Goal: Transaction & Acquisition: Purchase product/service

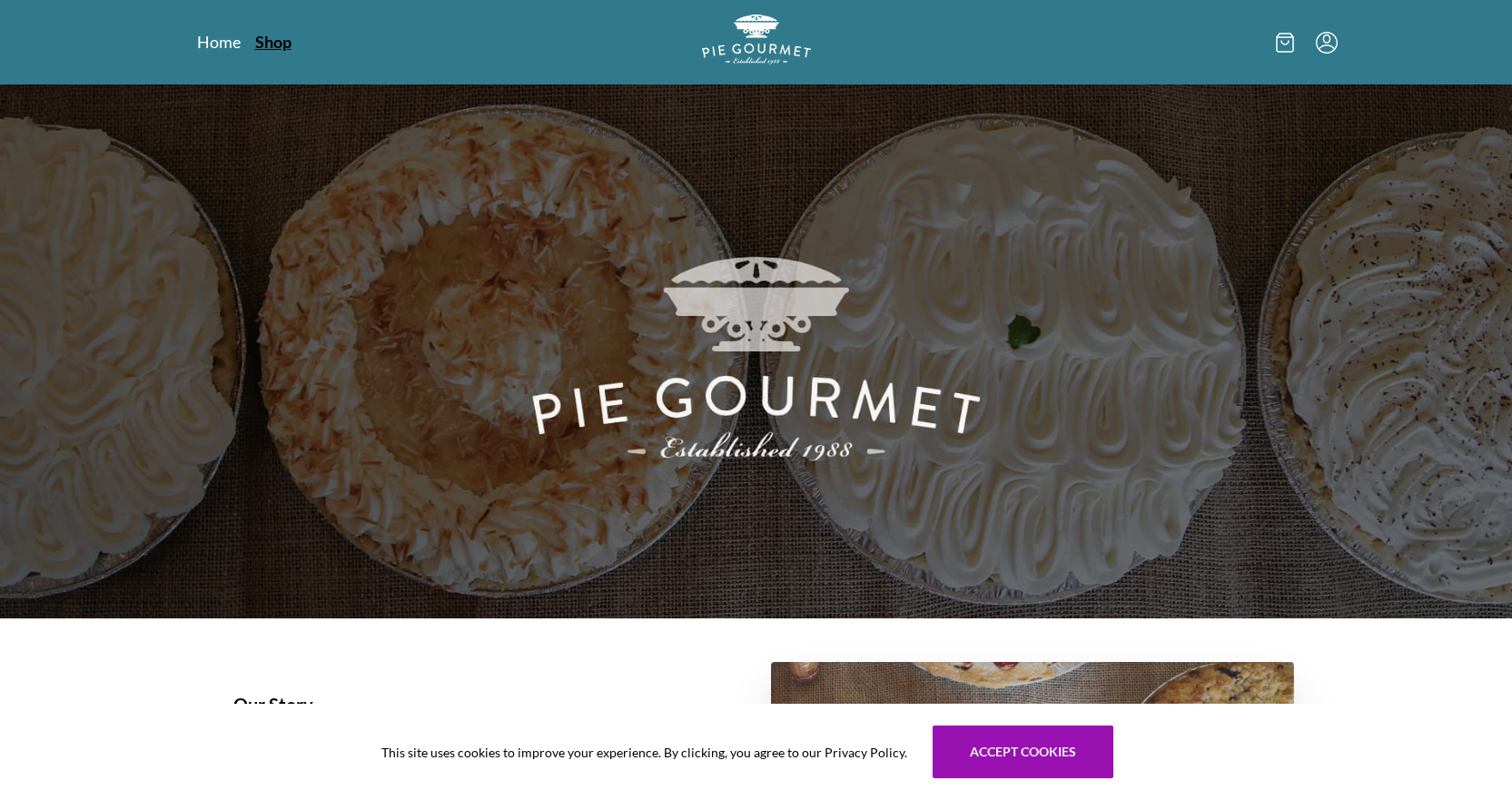
click at [262, 36] on link "Shop" at bounding box center [273, 42] width 36 height 22
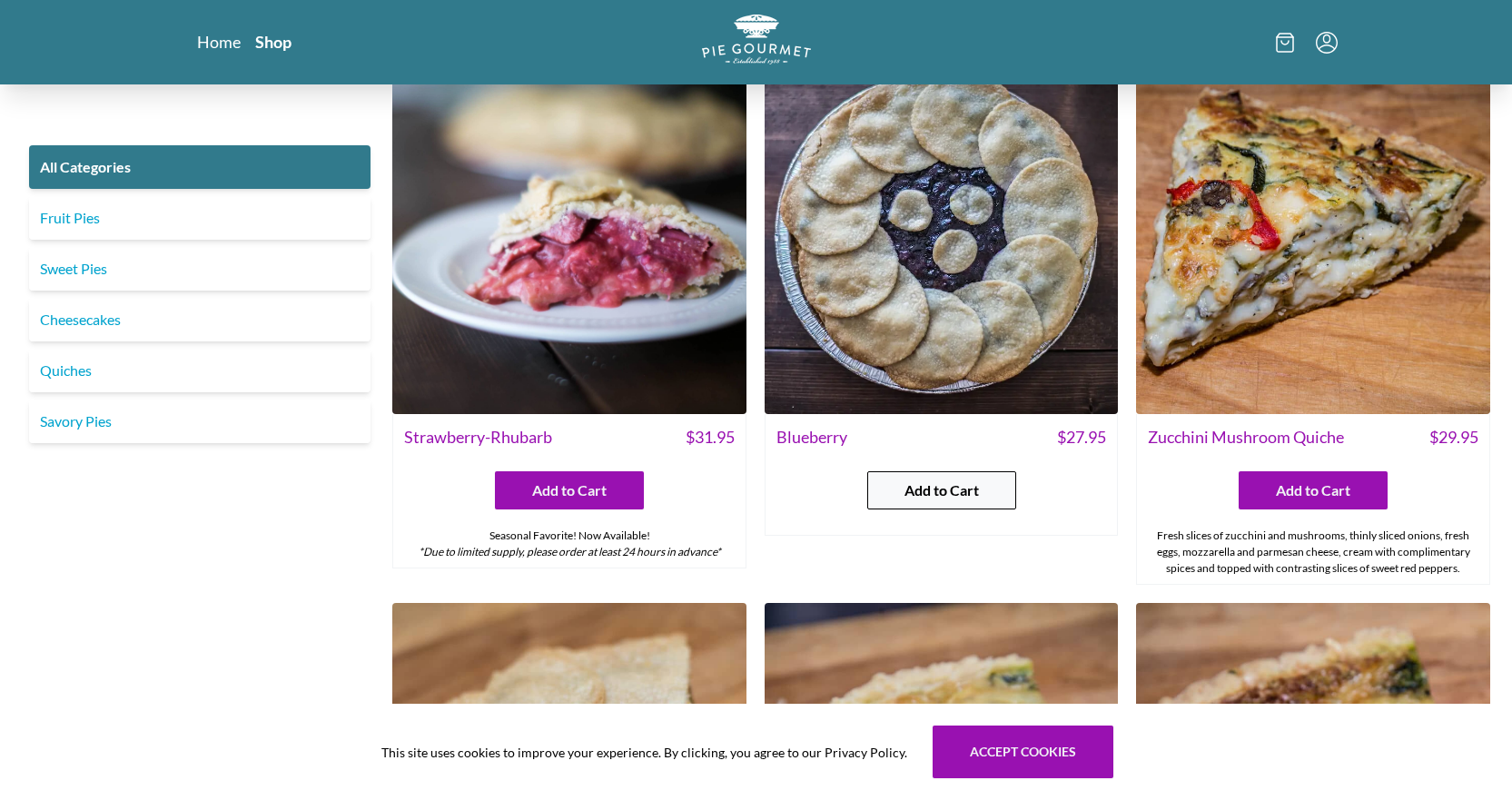
scroll to position [1271, 0]
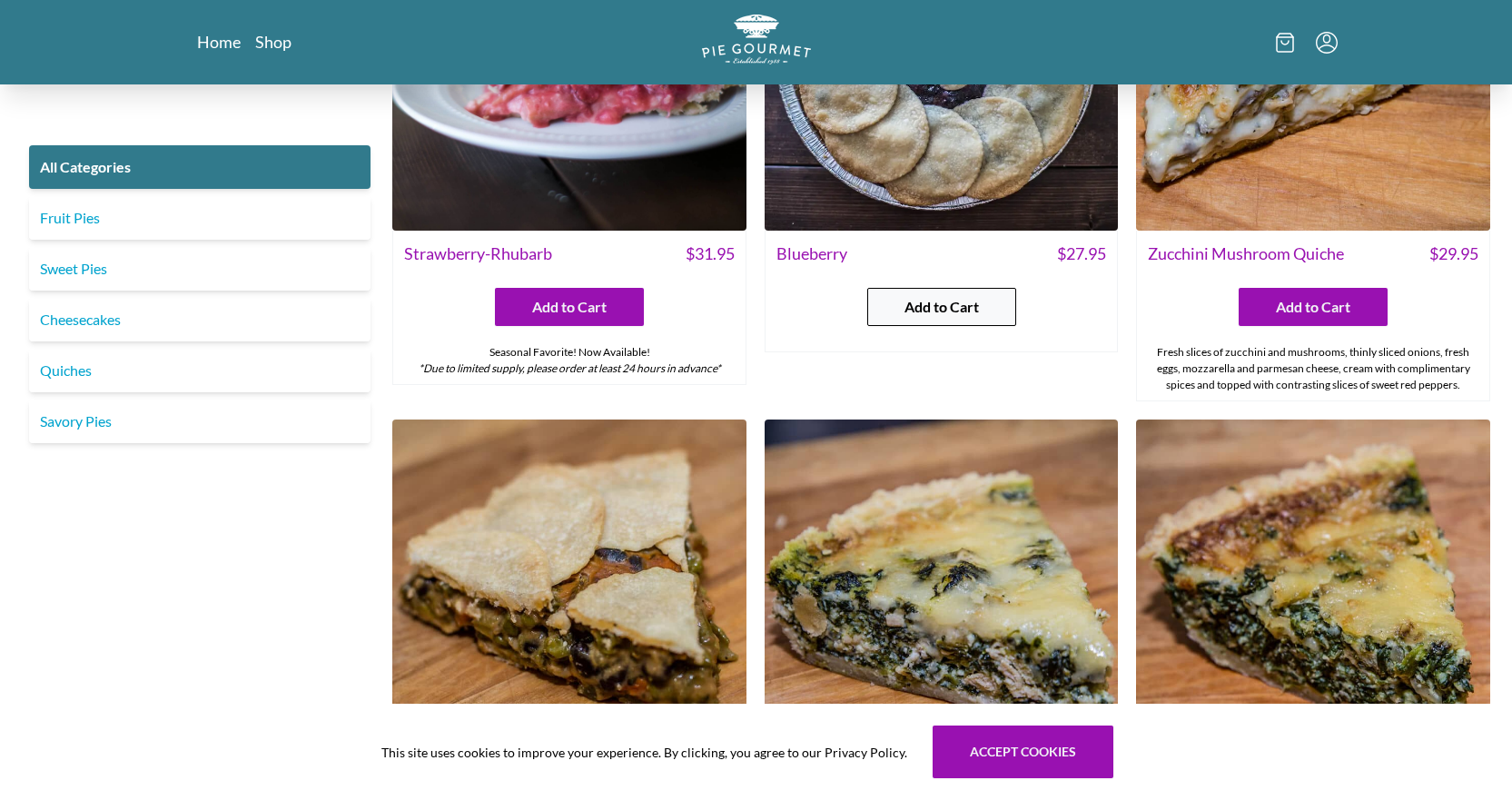
click at [954, 313] on span "Add to Cart" at bounding box center [942, 307] width 74 height 22
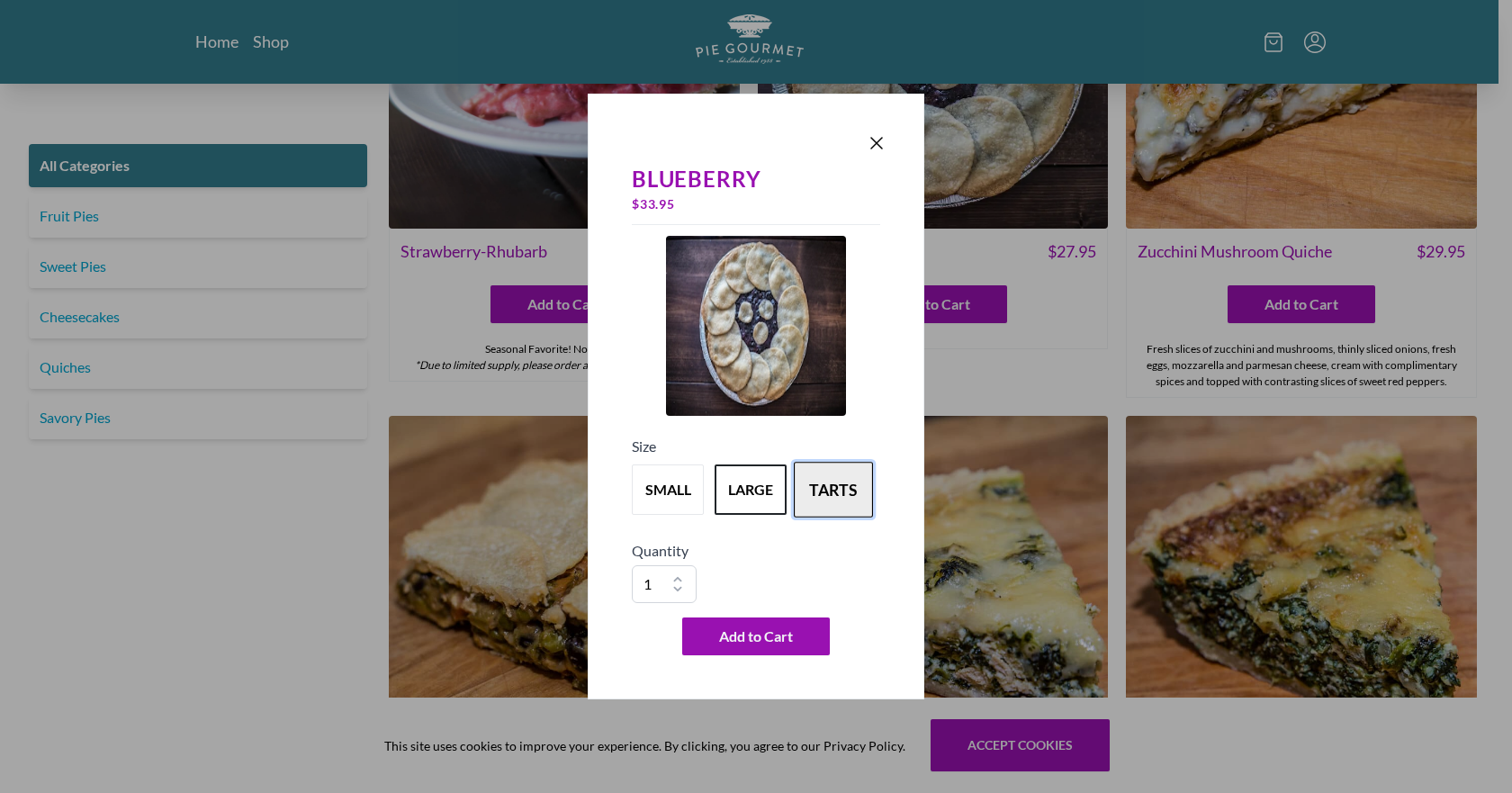
click at [842, 499] on button "tarts" at bounding box center [834, 489] width 79 height 56
click at [743, 486] on button "large" at bounding box center [751, 489] width 79 height 56
click at [682, 480] on button "small" at bounding box center [668, 489] width 79 height 56
click at [755, 479] on button "large" at bounding box center [751, 489] width 79 height 56
click at [877, 142] on icon "Close panel" at bounding box center [876, 142] width 10 height 10
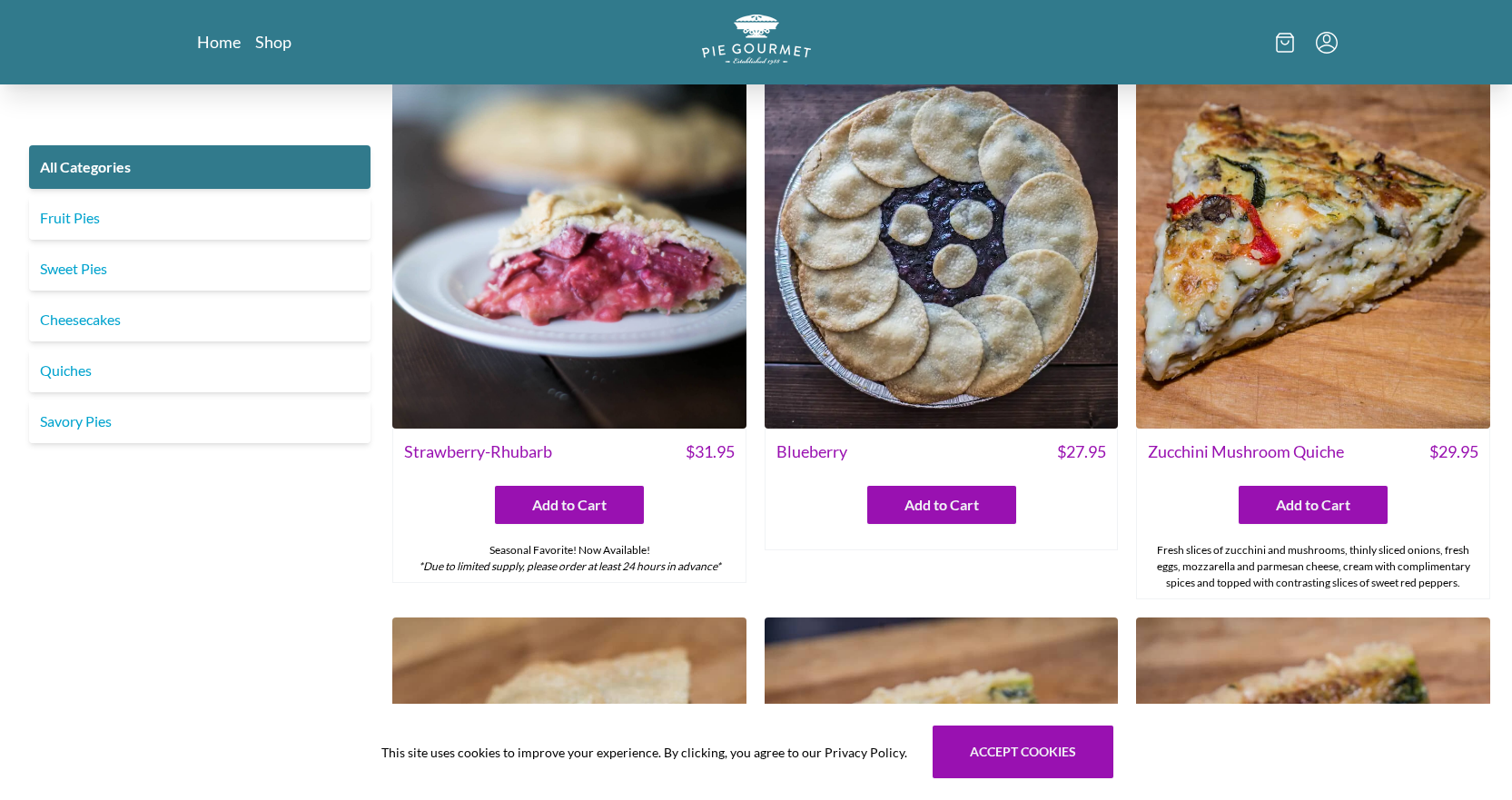
scroll to position [908, 0]
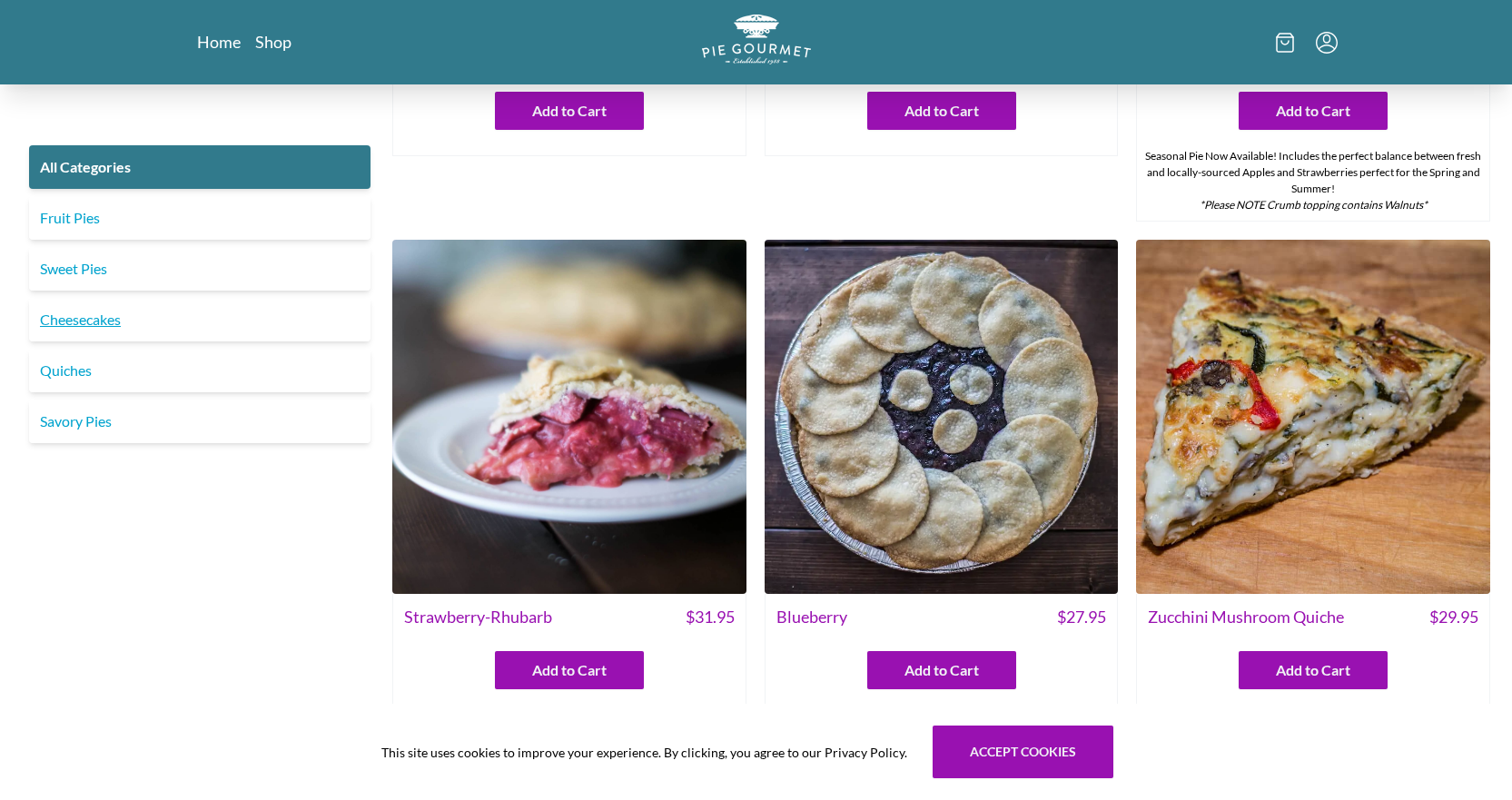
drag, startPoint x: 82, startPoint y: 318, endPoint x: 94, endPoint y: 320, distance: 12.2
click at [82, 318] on link "Cheesecakes" at bounding box center [200, 320] width 342 height 44
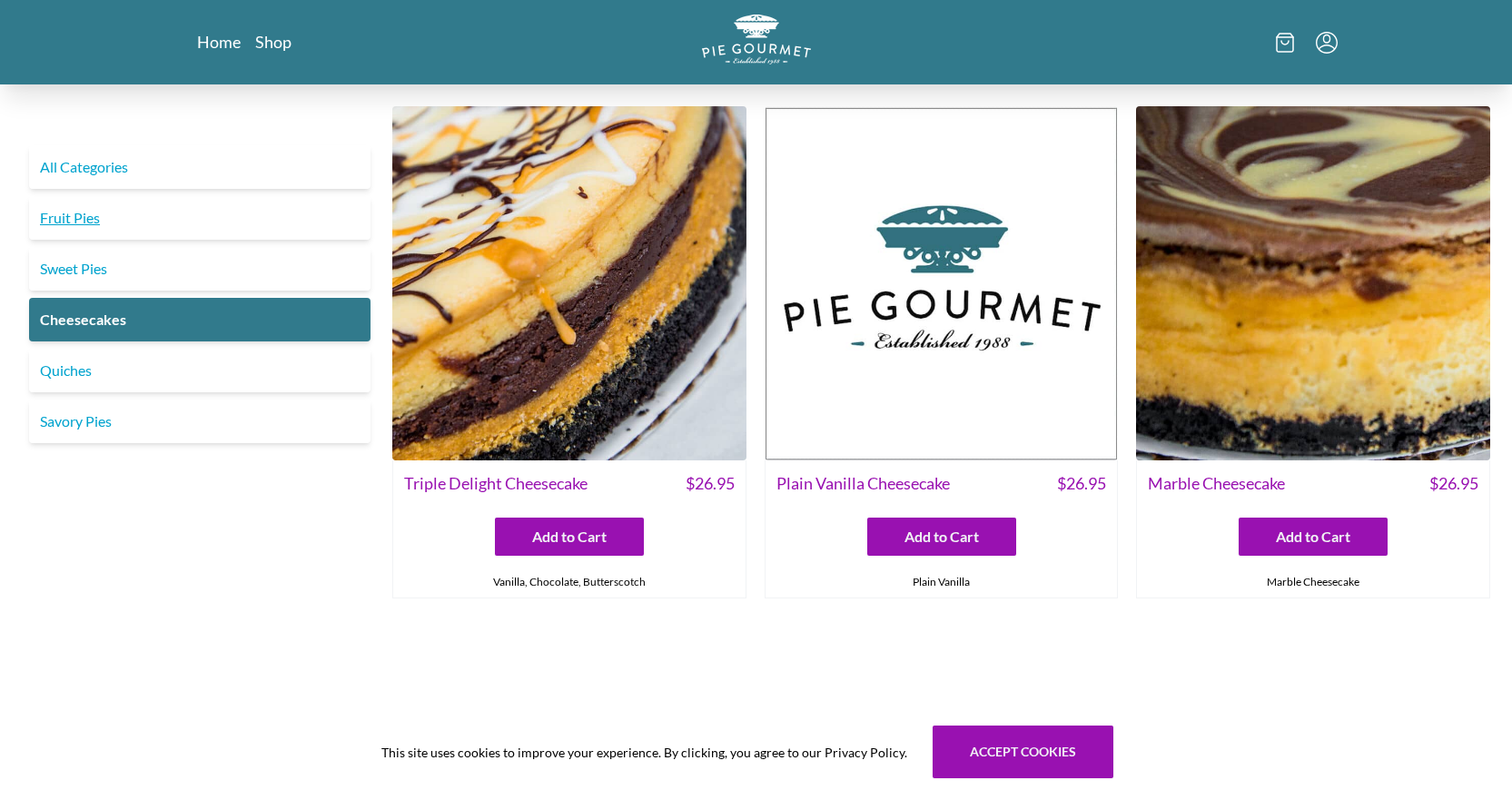
click at [70, 214] on link "Fruit Pies" at bounding box center [200, 218] width 342 height 44
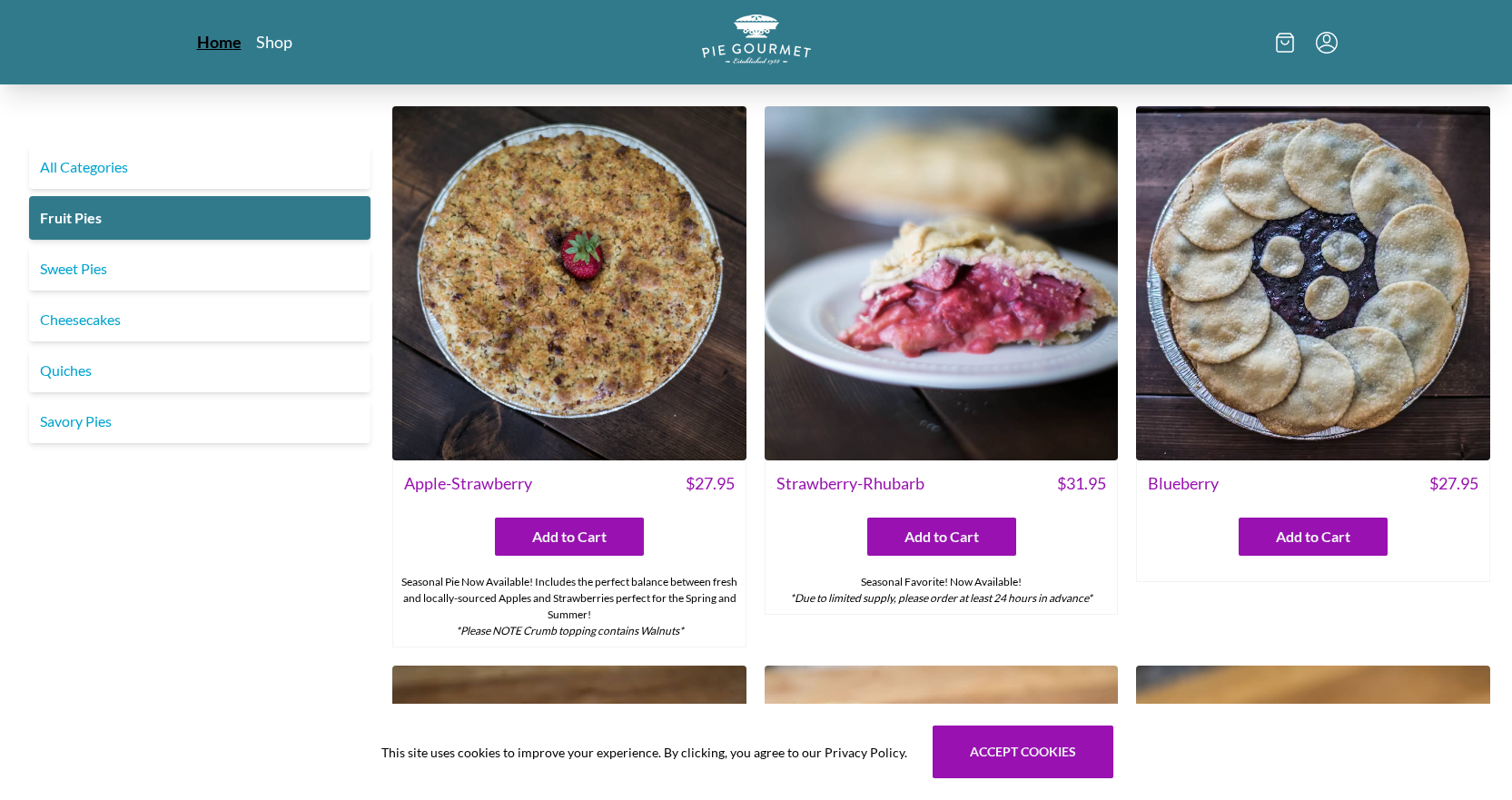
click at [222, 41] on link "Home" at bounding box center [219, 42] width 45 height 22
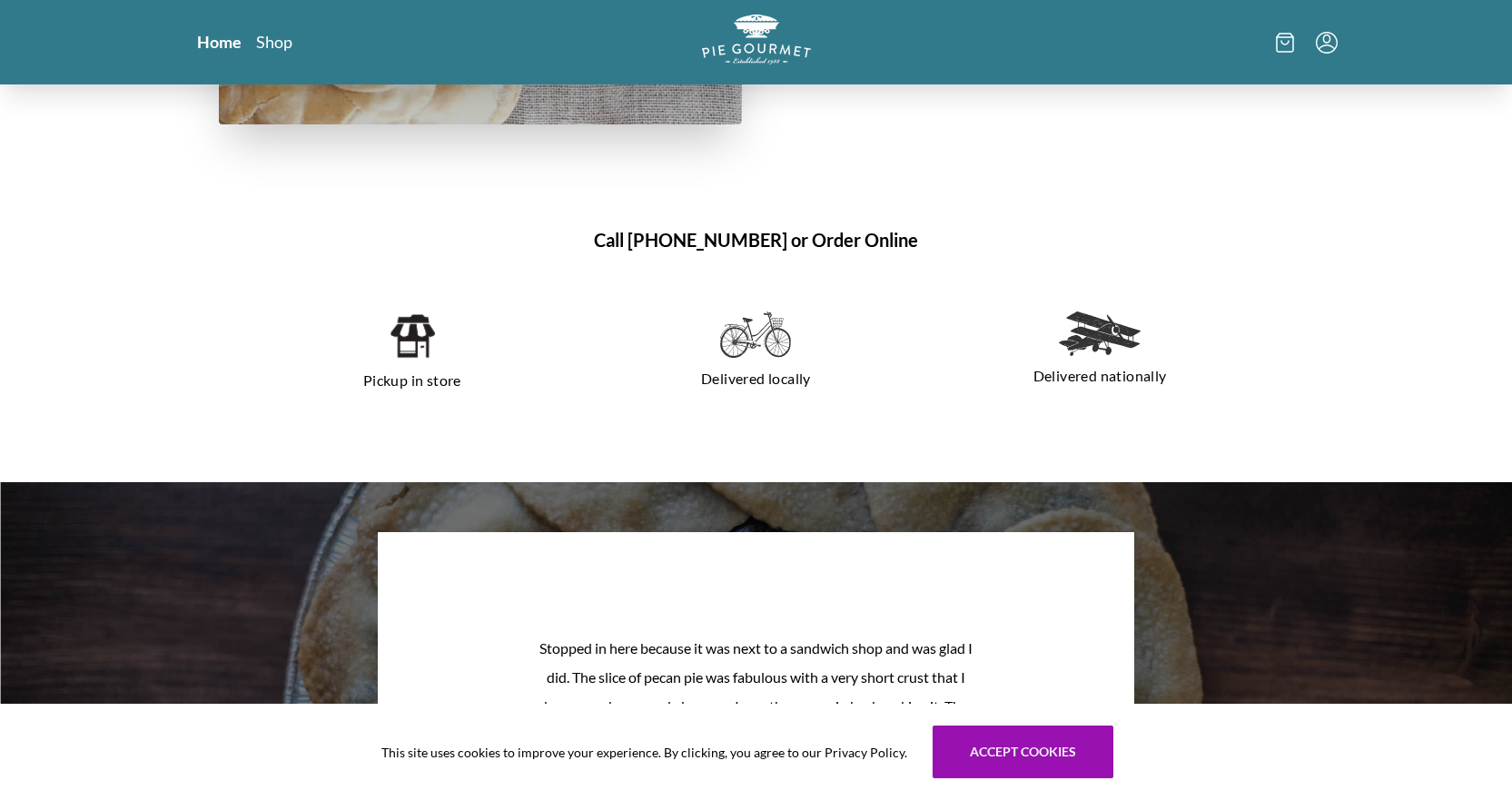
scroll to position [1271, 0]
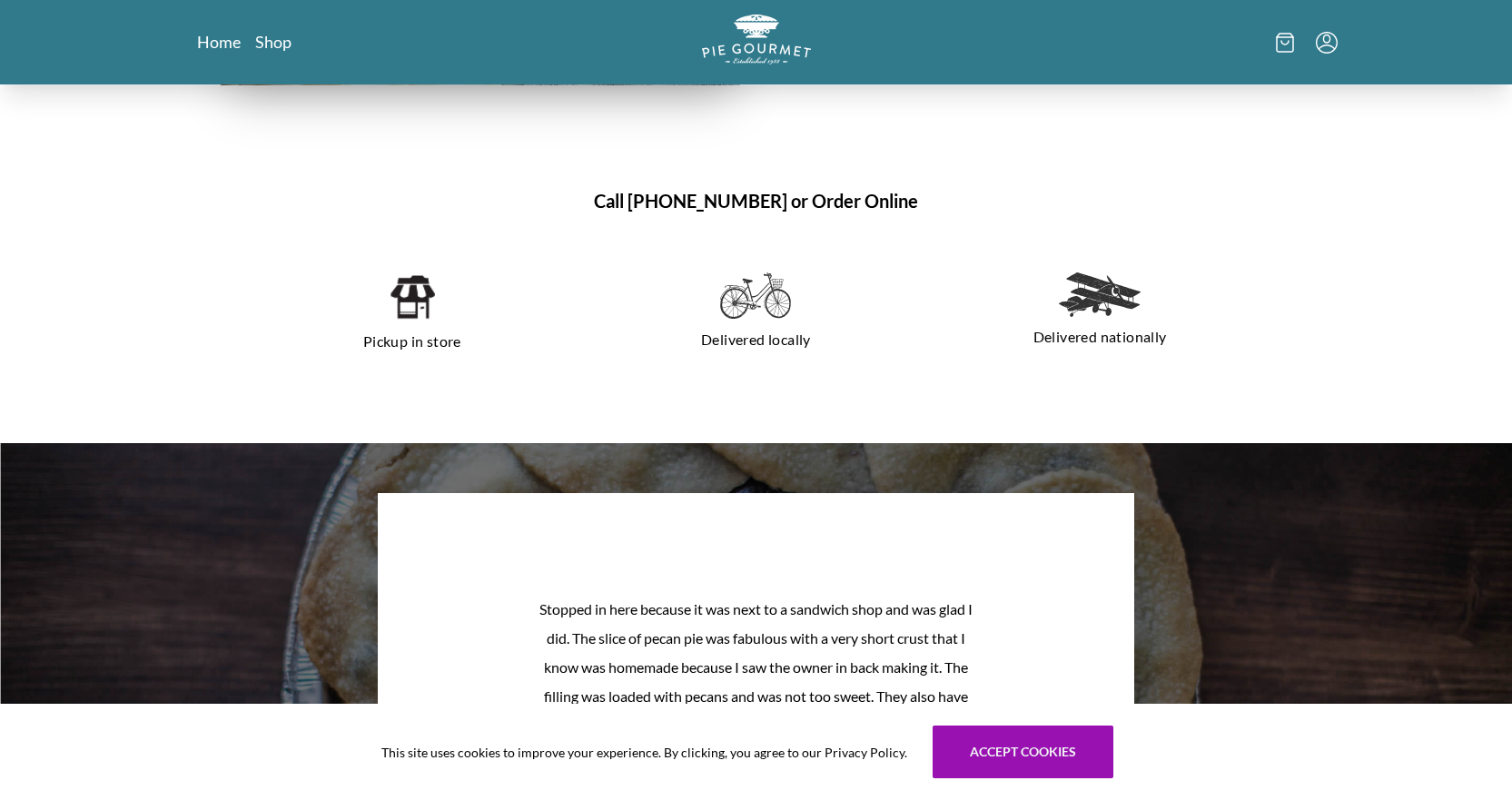
click at [414, 314] on img at bounding box center [411, 297] width 47 height 49
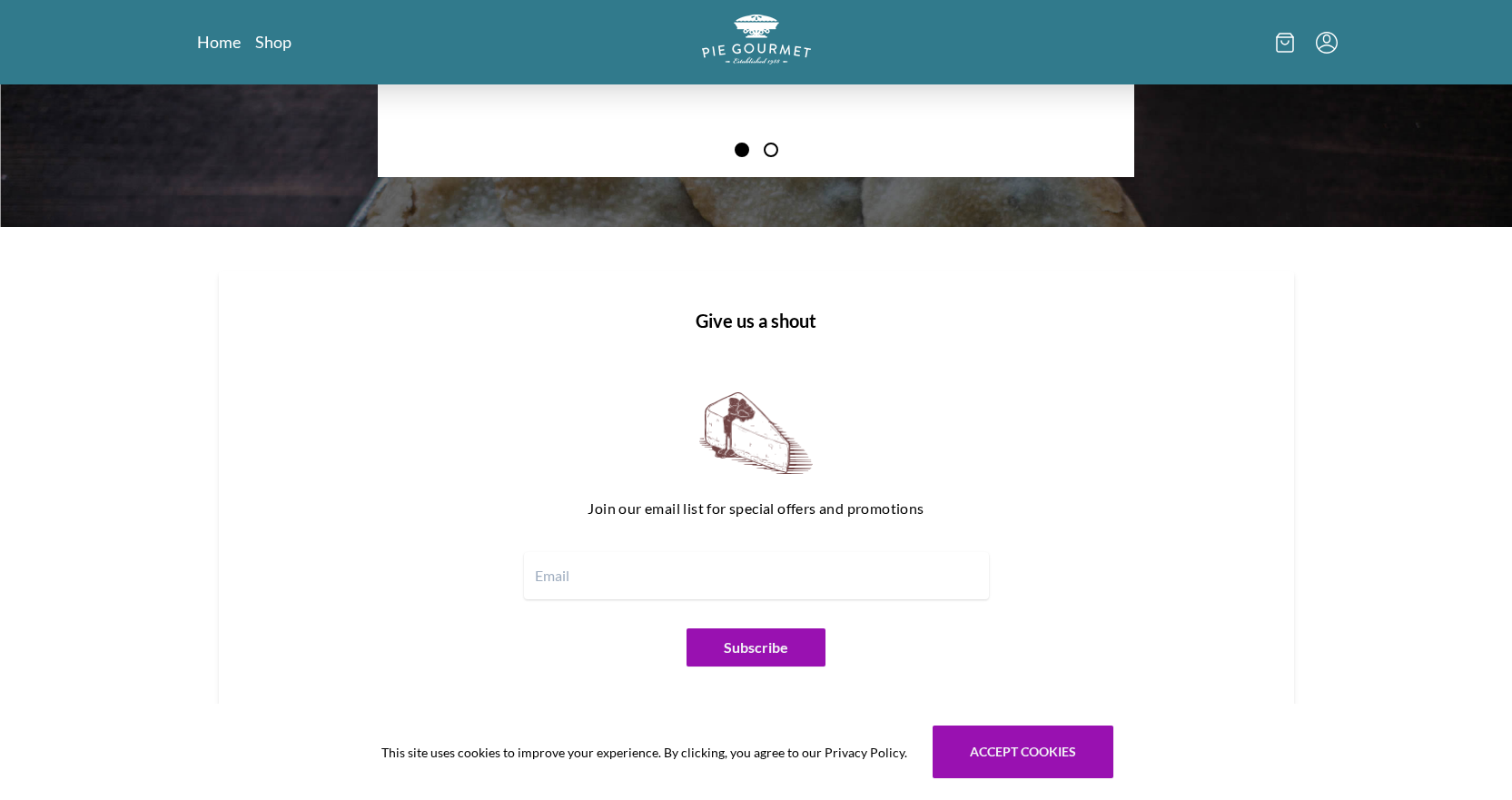
scroll to position [2169, 0]
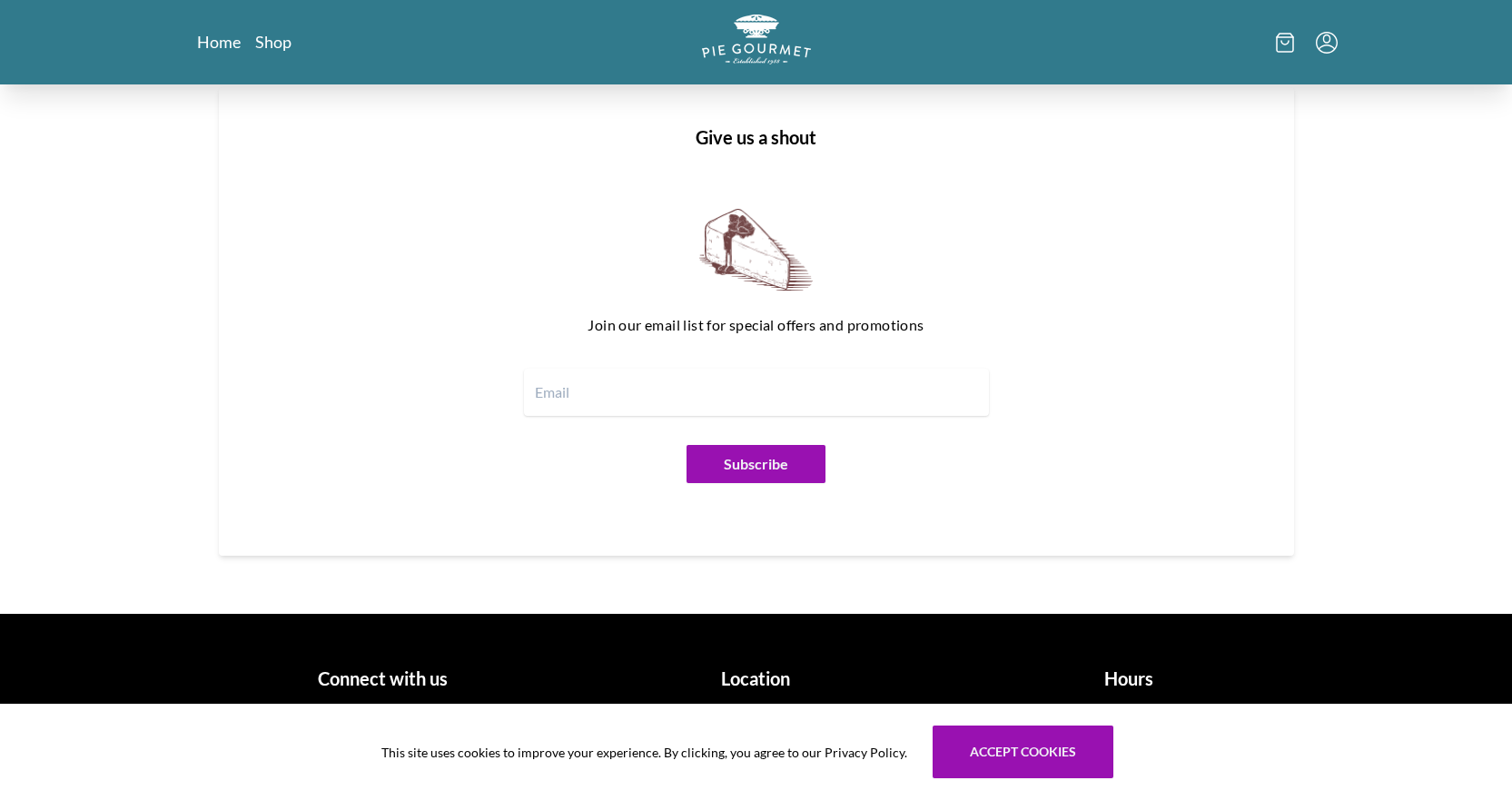
click at [654, 403] on input "email" at bounding box center [756, 392] width 465 height 47
type input "[EMAIL_ADDRESS][DOMAIN_NAME]"
click at [733, 467] on button "Subscribe" at bounding box center [756, 464] width 139 height 38
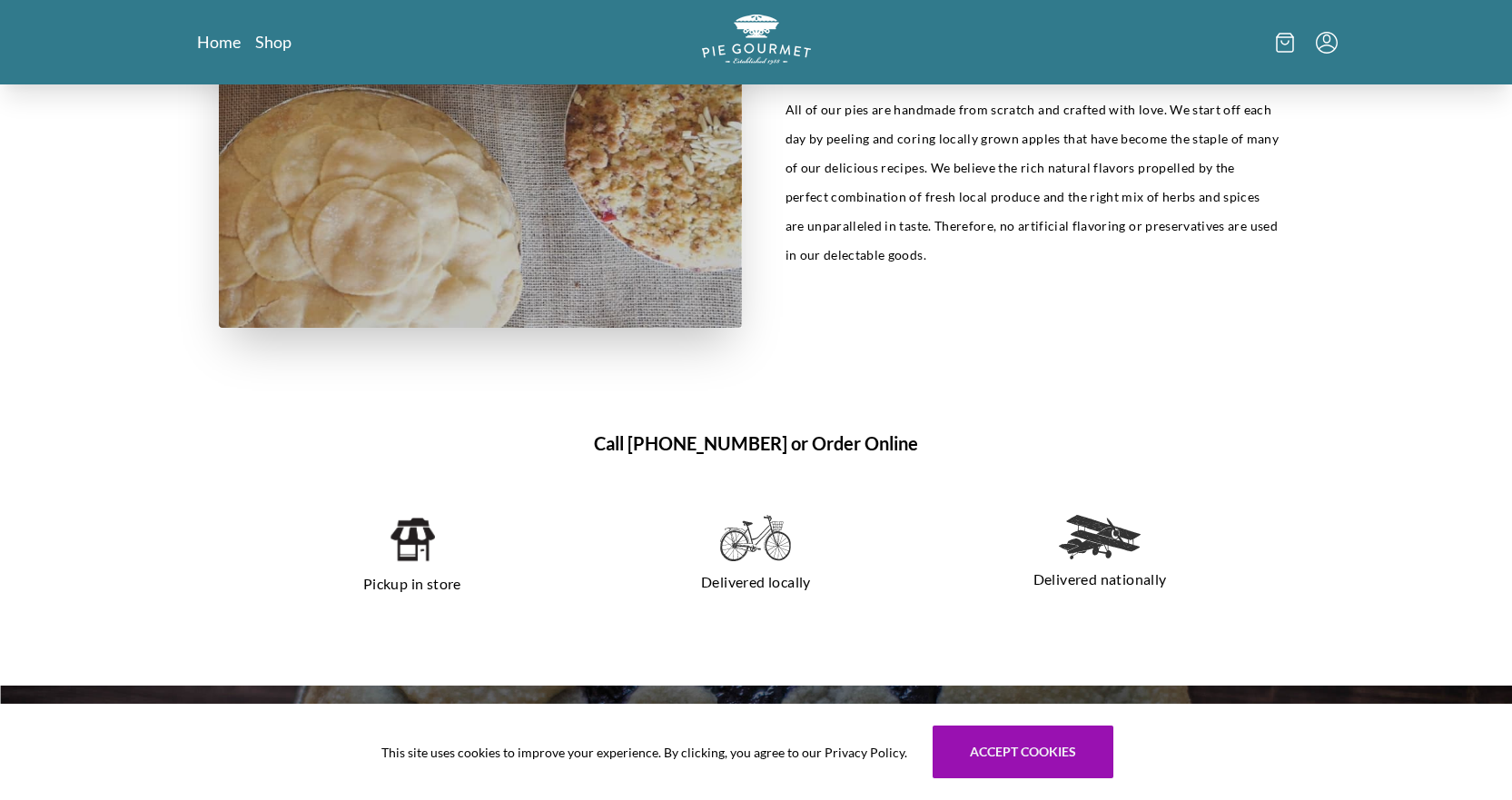
scroll to position [1117, 0]
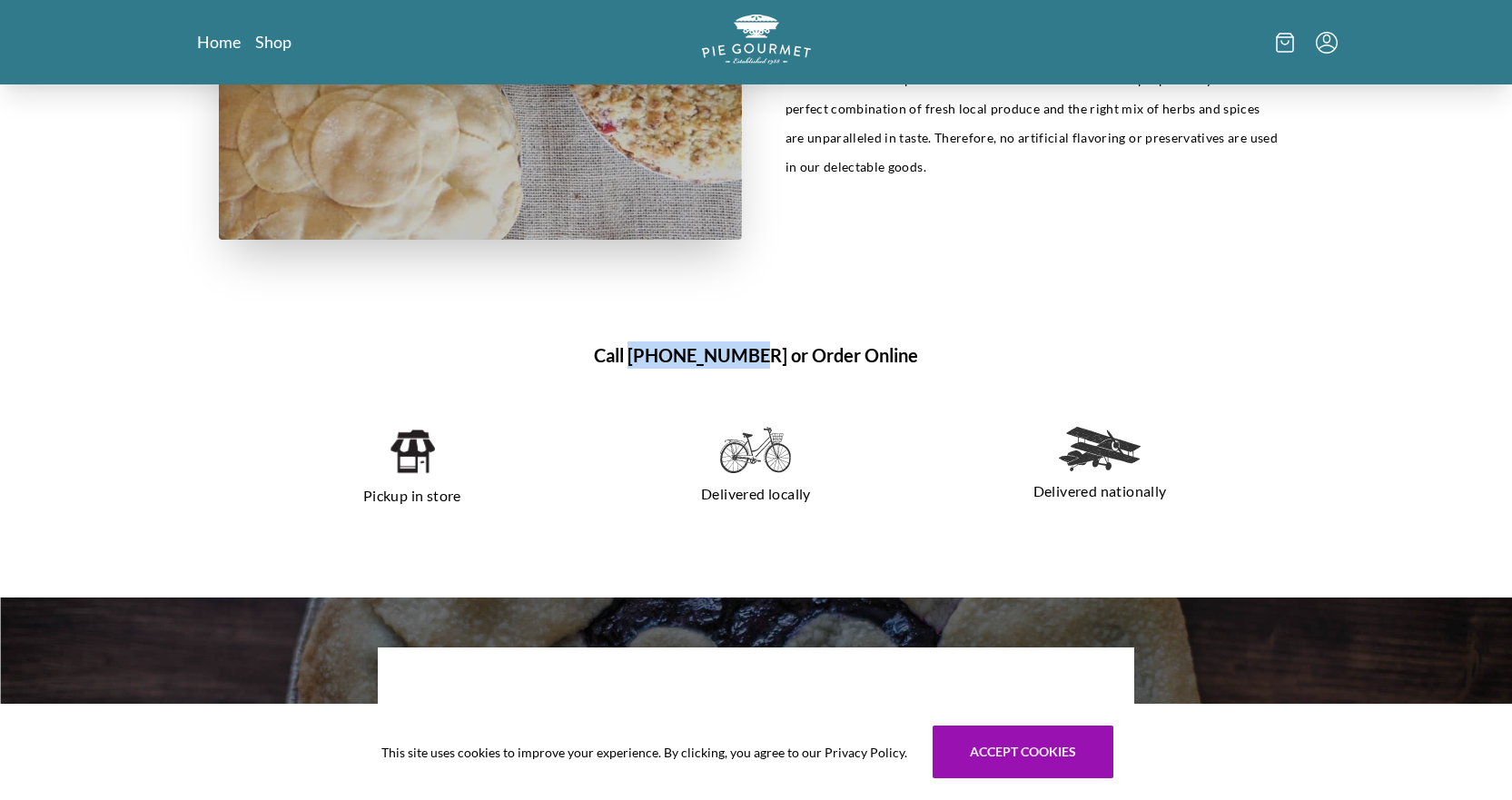
drag, startPoint x: 652, startPoint y: 355, endPoint x: 764, endPoint y: 348, distance: 112.2
click at [764, 348] on h1 "Call [PHONE_NUMBER] or Order Online" at bounding box center [756, 355] width 1075 height 28
copy h1 "[PHONE_NUMBER]"
